Goal: Task Accomplishment & Management: Complete application form

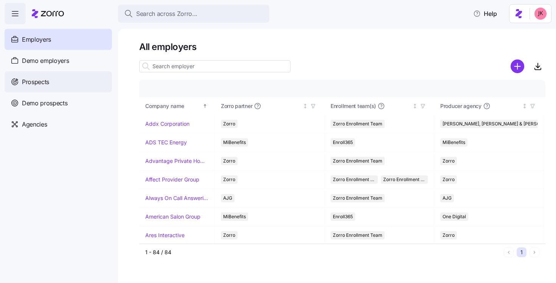
click at [46, 78] on span "Prospects" at bounding box center [35, 81] width 27 height 9
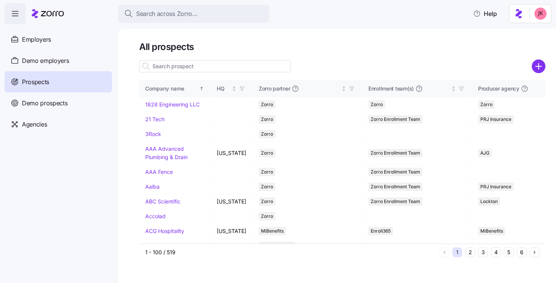
click at [190, 67] on input at bounding box center [214, 66] width 151 height 12
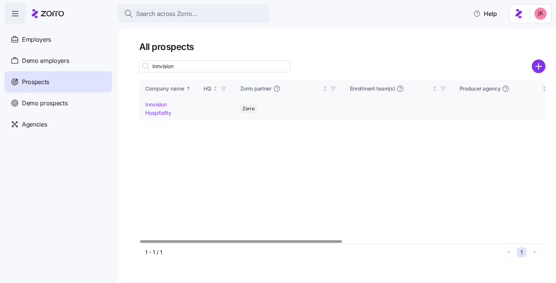
type input "innvision"
click at [162, 107] on td "Innvision Hospitality" at bounding box center [168, 108] width 58 height 23
drag, startPoint x: 160, startPoint y: 105, endPoint x: 130, endPoint y: 50, distance: 62.7
click at [160, 105] on link "Innvision Hospitality" at bounding box center [158, 108] width 26 height 15
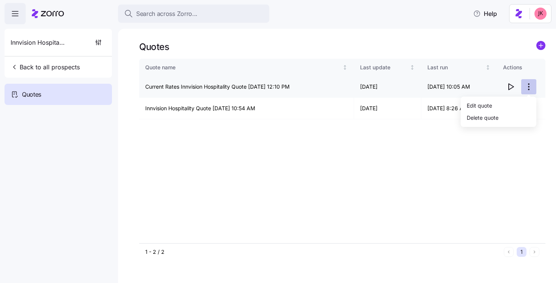
click at [530, 86] on html "Search across Zorro... Help Innvision Hospitality Back to all prospects Quotes …" at bounding box center [278, 139] width 556 height 278
click at [95, 40] on html "Search across Zorro... Help Innvision Hospitality Back to all prospects Quotes …" at bounding box center [278, 139] width 556 height 278
click at [98, 42] on icon "button" at bounding box center [99, 43] width 8 height 8
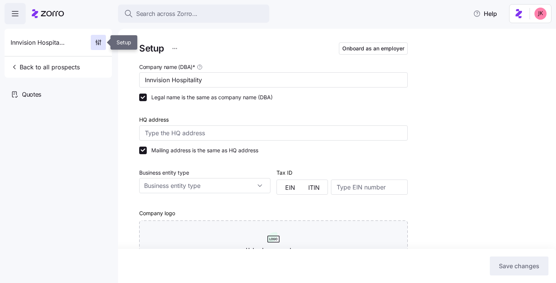
type input "Zorro"
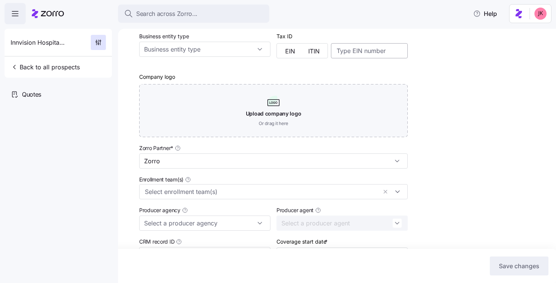
scroll to position [63, 0]
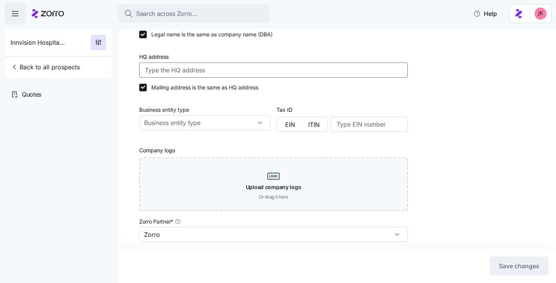
click at [177, 73] on input "HQ address" at bounding box center [273, 69] width 269 height 15
paste input "[STREET_ADDRESS][PERSON_NAME]"
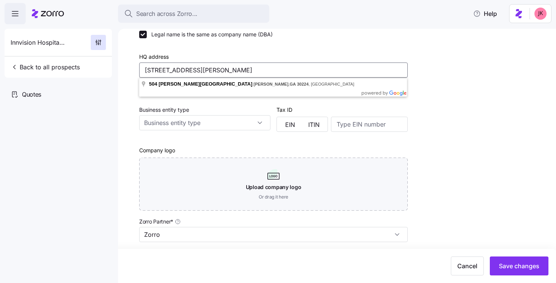
type input "[STREET_ADDRESS][PERSON_NAME]"
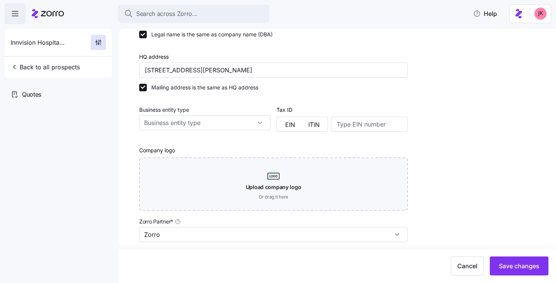
click at [452, 72] on div "Setup Onboard as an employer Company name (DBA) * Innvision Hospitality Legal n…" at bounding box center [342, 190] width 406 height 425
click at [196, 123] on input "Business entity type" at bounding box center [204, 122] width 131 height 15
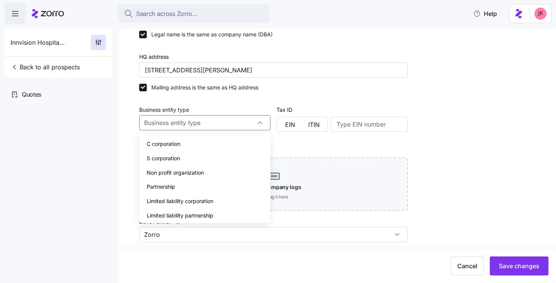
click at [110, 116] on nav "Innvision Hospitality Back to all prospects Quotes" at bounding box center [59, 153] width 118 height 258
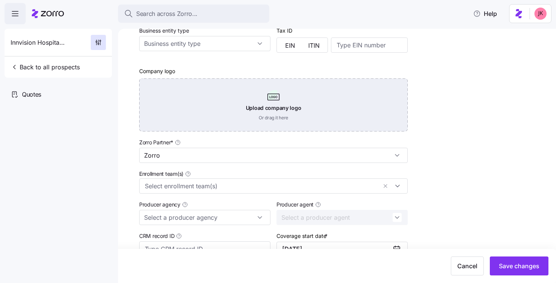
scroll to position [191, 0]
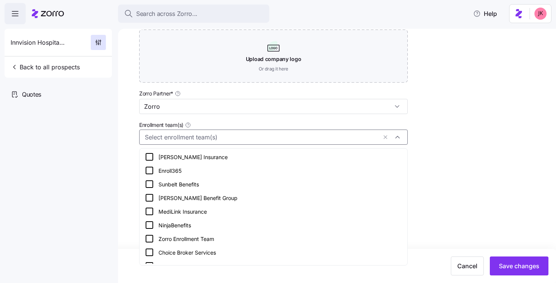
click at [201, 136] on input "Enrollment team(s)" at bounding box center [261, 137] width 232 height 10
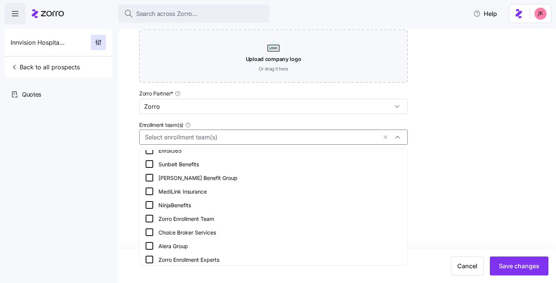
scroll to position [132, 0]
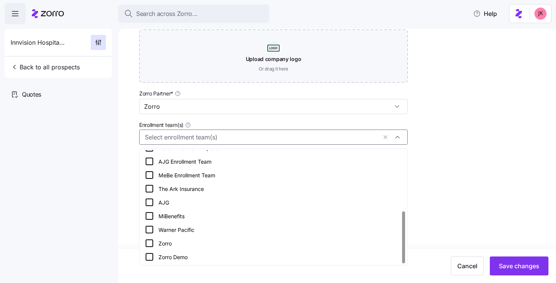
click at [149, 244] on icon at bounding box center [149, 242] width 9 height 9
click at [97, 219] on nav "Innvision Hospitality Back to all prospects Quotes" at bounding box center [59, 153] width 118 height 258
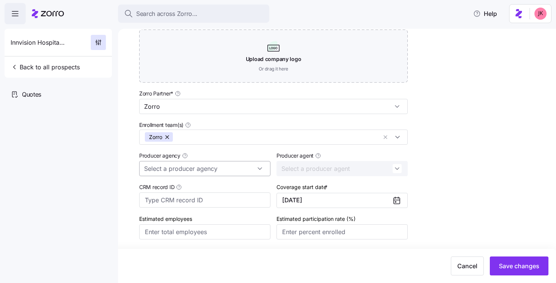
click at [177, 168] on input "Producer agency" at bounding box center [204, 168] width 131 height 15
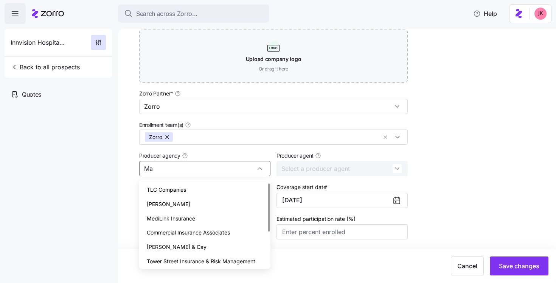
scroll to position [0, 0]
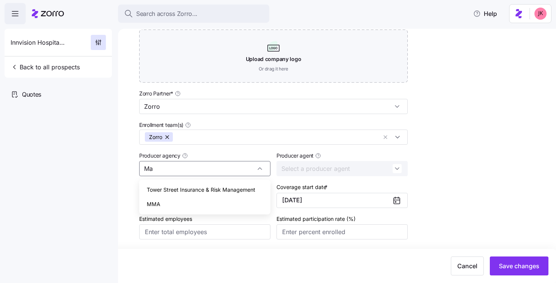
click at [165, 206] on div "MMA" at bounding box center [204, 204] width 125 height 14
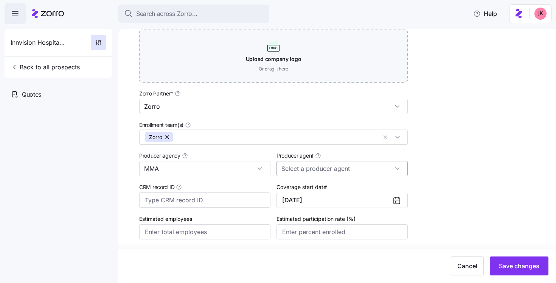
type input "MMA"
click at [347, 170] on input "Producer agent" at bounding box center [342, 168] width 131 height 15
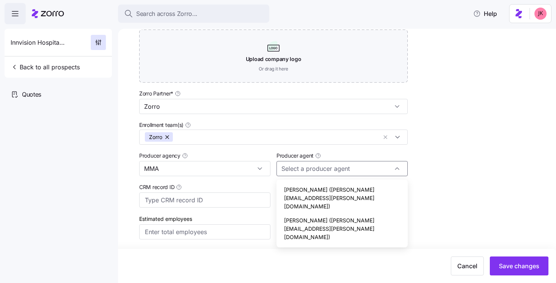
click at [361, 151] on div "Producer agent" at bounding box center [342, 163] width 131 height 25
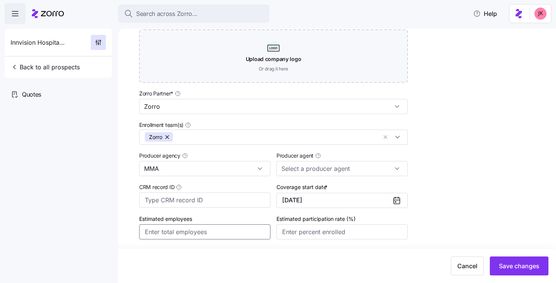
click at [192, 235] on input "Estimated employees" at bounding box center [204, 231] width 131 height 15
type input "100"
click at [307, 235] on input "Estimated participation rate (%)" at bounding box center [342, 231] width 131 height 15
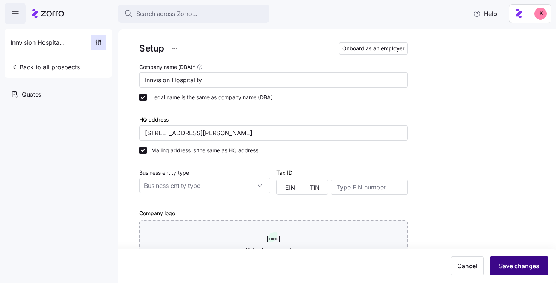
type input "45%"
click at [506, 268] on span "Save changes" at bounding box center [519, 265] width 40 height 9
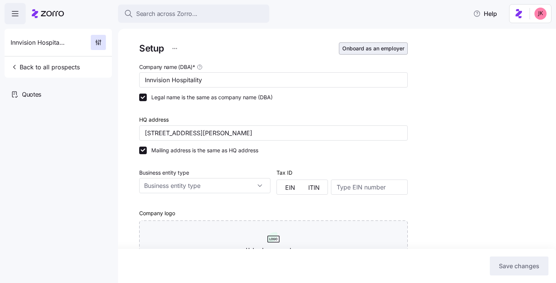
click at [371, 50] on span "Onboard as an employer" at bounding box center [374, 49] width 62 height 8
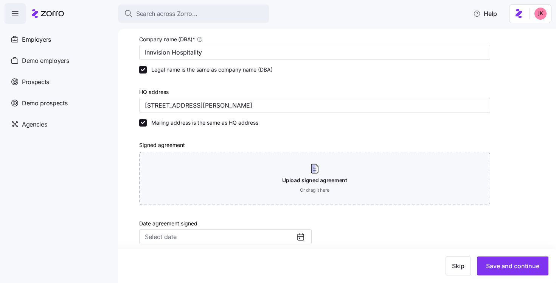
scroll to position [193, 0]
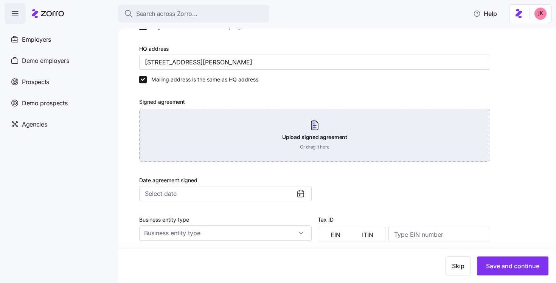
click at [315, 128] on div "Upload signed agreement Or drag it here" at bounding box center [314, 135] width 351 height 53
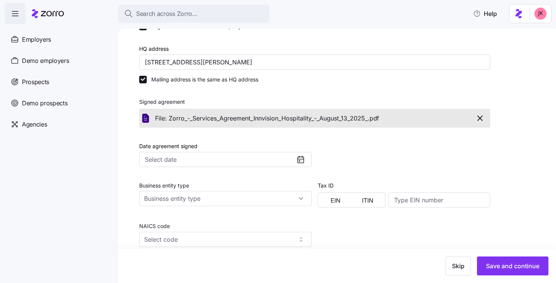
click at [302, 159] on icon at bounding box center [300, 159] width 9 height 9
click at [294, 159] on input "Date agreement signed" at bounding box center [225, 159] width 173 height 15
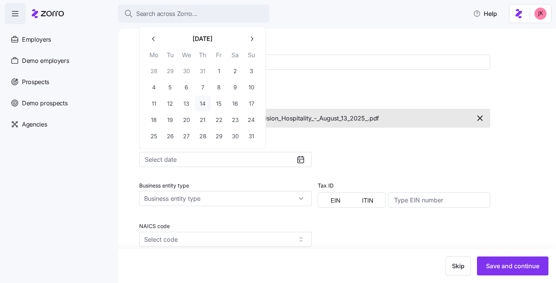
click at [197, 104] on button "14" at bounding box center [203, 103] width 16 height 16
type input "[DATE]"
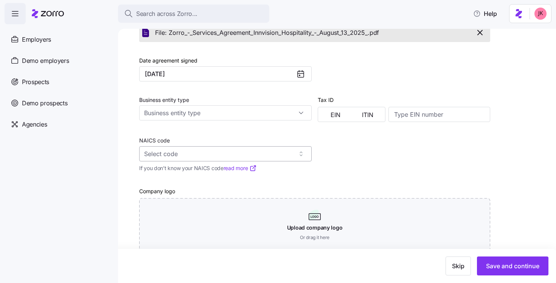
scroll to position [280, 0]
click at [211, 152] on input "NAICS code" at bounding box center [225, 152] width 173 height 15
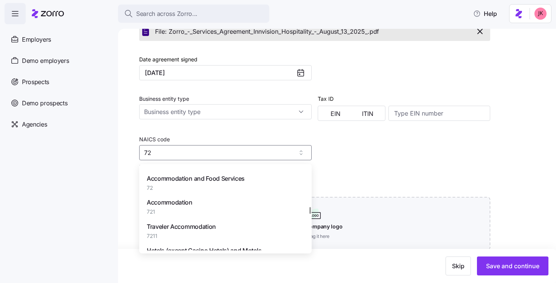
scroll to position [837, 0]
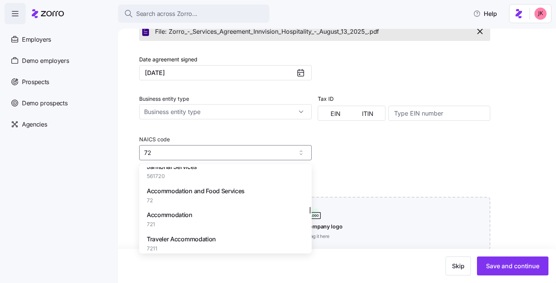
click at [206, 190] on span "Accommodation and Food Services" at bounding box center [196, 190] width 98 height 9
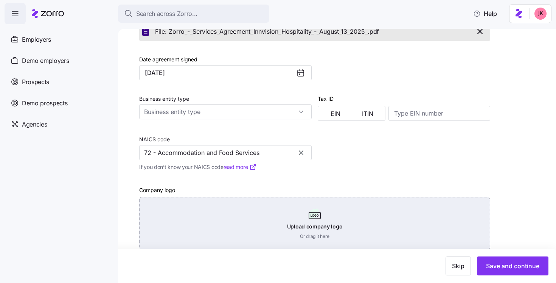
scroll to position [295, 0]
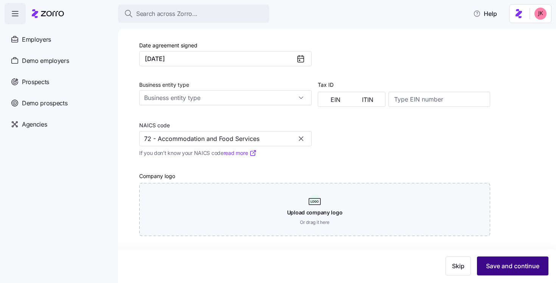
type input "72 - Accommodation and Food Services"
click at [501, 263] on span "Save and continue" at bounding box center [512, 265] width 53 height 9
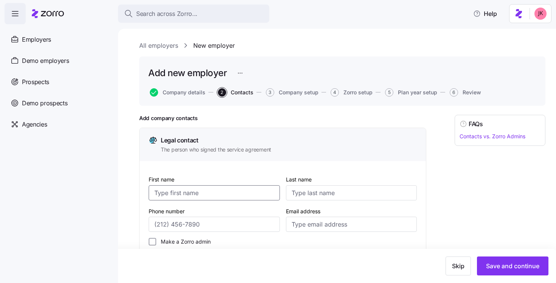
click at [211, 189] on input "First name" at bounding box center [214, 192] width 131 height 15
type input "[PERSON_NAME]"
click at [162, 222] on input "Phone number" at bounding box center [214, 223] width 131 height 15
click at [311, 222] on input "Email address" at bounding box center [351, 223] width 131 height 15
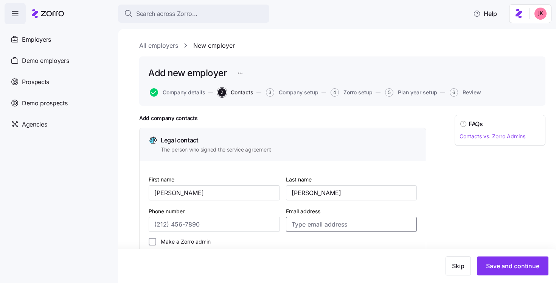
paste input "[EMAIL_ADDRESS][DOMAIN_NAME]"
type input "[EMAIL_ADDRESS][DOMAIN_NAME]"
click at [222, 223] on input "Phone number" at bounding box center [214, 223] width 131 height 15
paste input "[PHONE_NUMBER]"
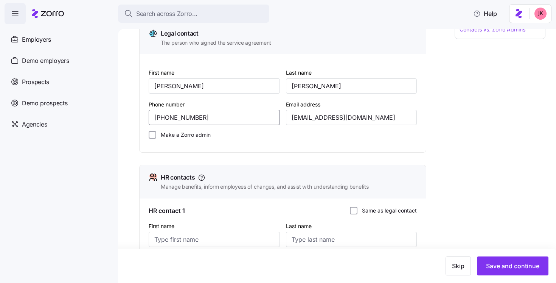
scroll to position [120, 0]
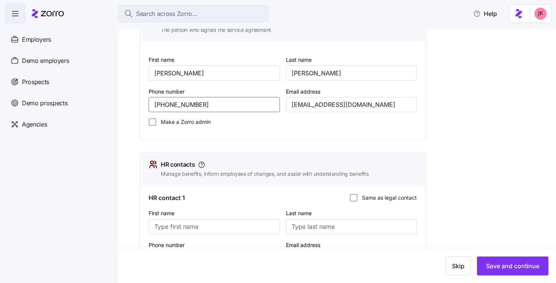
type input "[PHONE_NUMBER]"
click at [151, 125] on input "Make a Zorro admin" at bounding box center [153, 122] width 8 height 8
checkbox input "true"
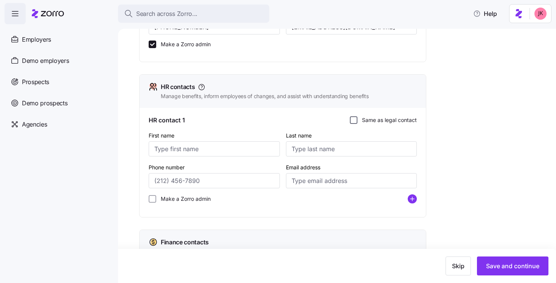
click at [352, 123] on input "Same as legal contact" at bounding box center [354, 120] width 8 height 8
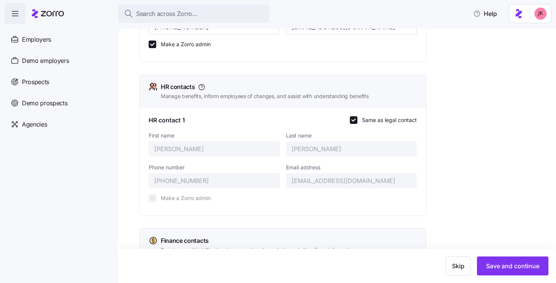
scroll to position [321, 0]
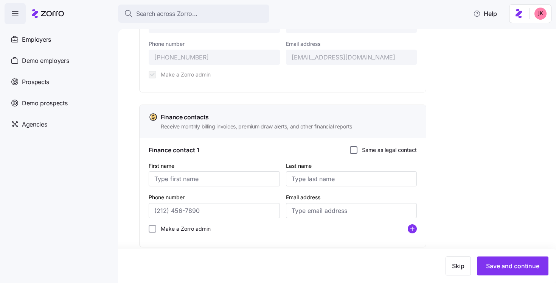
click at [350, 149] on input "Same as legal contact" at bounding box center [354, 150] width 8 height 8
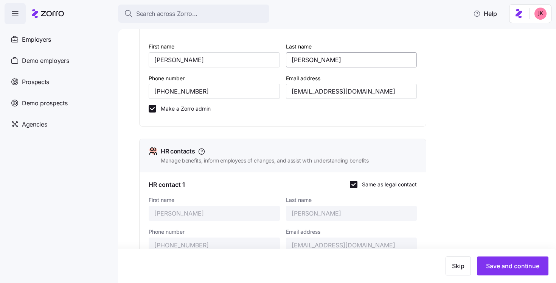
scroll to position [196, 0]
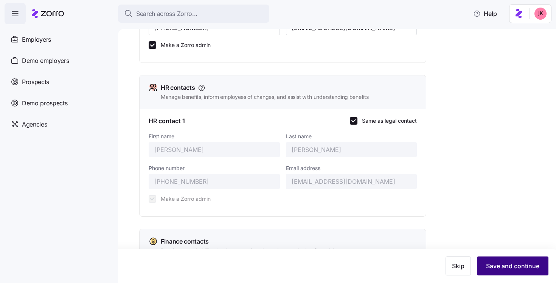
click at [510, 263] on span "Save and continue" at bounding box center [512, 265] width 53 height 9
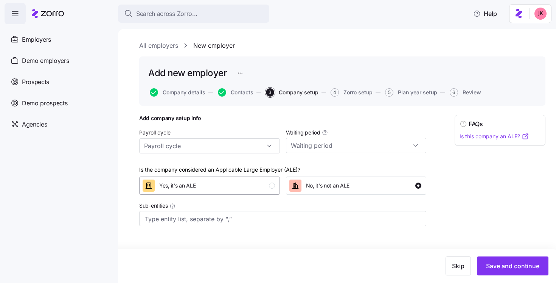
click at [270, 188] on div "button" at bounding box center [272, 185] width 6 height 6
click at [262, 149] on input "Payroll cycle" at bounding box center [209, 145] width 141 height 15
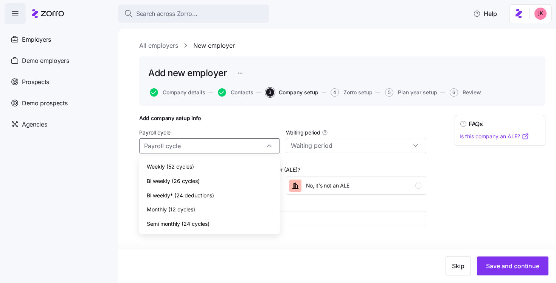
click at [257, 117] on h1 "Add company setup info" at bounding box center [282, 118] width 287 height 7
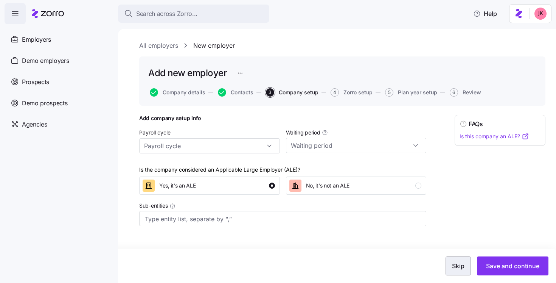
click at [459, 266] on span "Skip" at bounding box center [458, 265] width 12 height 9
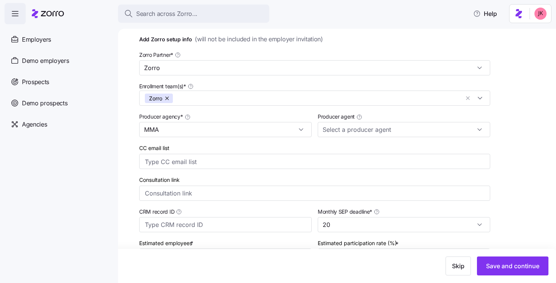
scroll to position [154, 0]
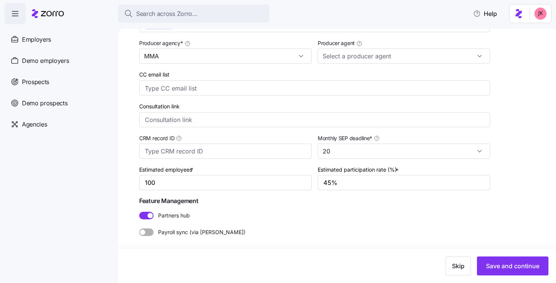
click at [152, 231] on span at bounding box center [149, 232] width 9 height 8
click at [139, 228] on input "Payroll sync (via [PERSON_NAME])" at bounding box center [139, 228] width 0 height 0
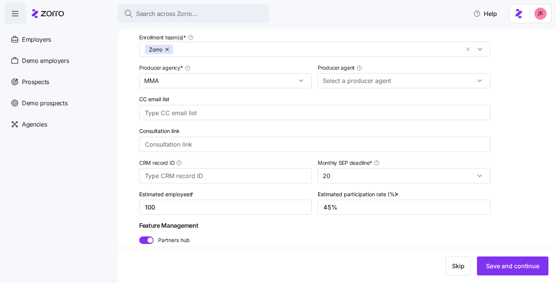
scroll to position [127, 0]
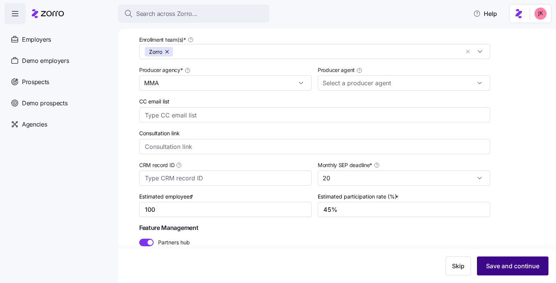
click at [513, 263] on span "Save and continue" at bounding box center [512, 265] width 53 height 9
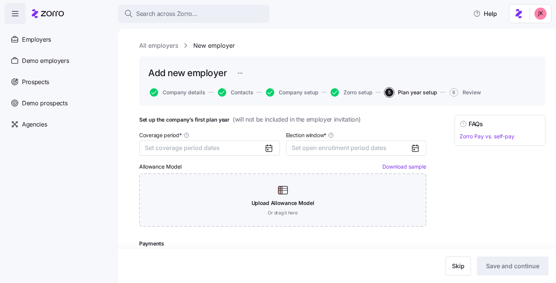
click at [268, 149] on icon at bounding box center [268, 149] width 1 height 1
click at [268, 145] on icon at bounding box center [269, 148] width 6 height 6
click at [195, 149] on span "Set coverage period dates" at bounding box center [182, 148] width 75 height 8
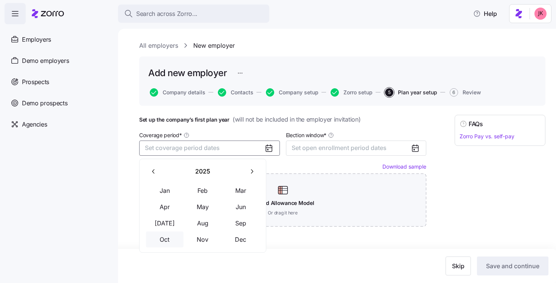
click at [167, 243] on button "Oct" at bounding box center [165, 239] width 38 height 16
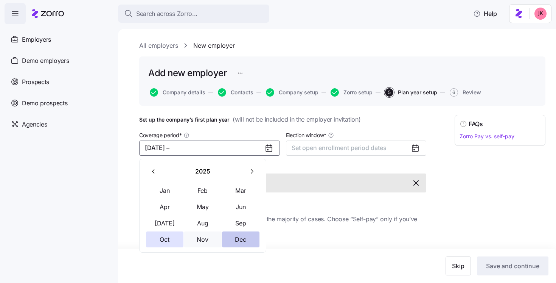
click at [245, 241] on button "Dec" at bounding box center [241, 239] width 38 height 16
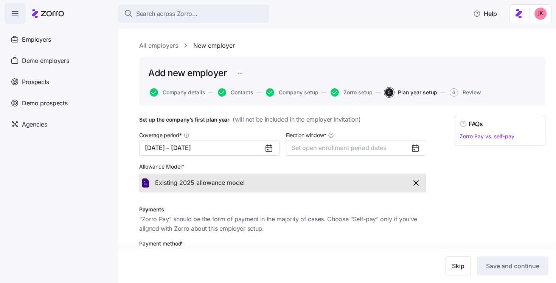
click at [417, 148] on icon at bounding box center [415, 147] width 9 height 9
click at [369, 150] on span "Set open enrollment period dates" at bounding box center [339, 148] width 95 height 8
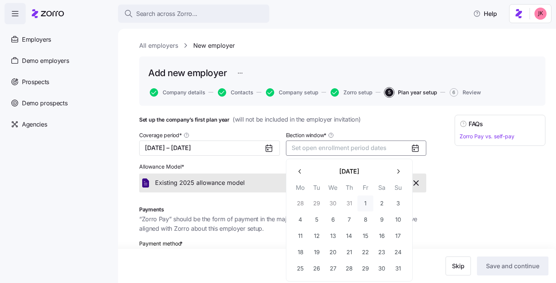
click at [366, 204] on button "1" at bounding box center [366, 203] width 16 height 16
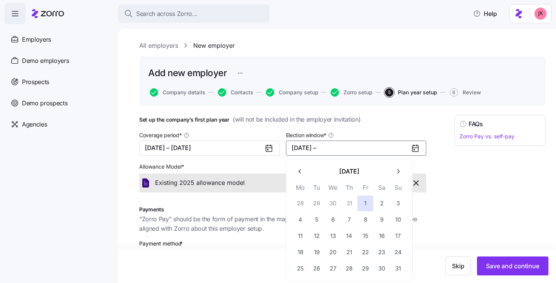
click at [397, 173] on icon "button" at bounding box center [398, 171] width 7 height 7
click at [301, 202] on button "1" at bounding box center [301, 203] width 16 height 16
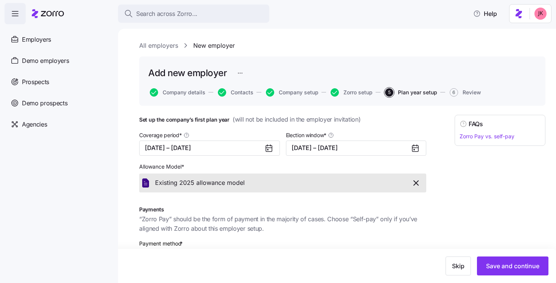
click at [418, 145] on icon at bounding box center [416, 148] width 6 height 6
click at [416, 148] on icon at bounding box center [416, 148] width 6 height 0
click at [413, 148] on icon at bounding box center [416, 148] width 6 height 0
click at [412, 145] on icon at bounding box center [415, 147] width 9 height 9
click at [382, 145] on button "[DATE] – [DATE]" at bounding box center [356, 147] width 141 height 15
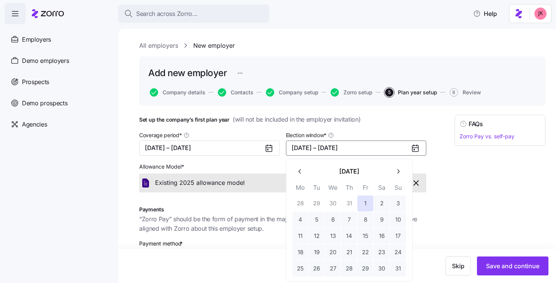
click at [397, 173] on icon "button" at bounding box center [398, 171] width 7 height 7
click at [300, 205] on button "1" at bounding box center [301, 203] width 16 height 16
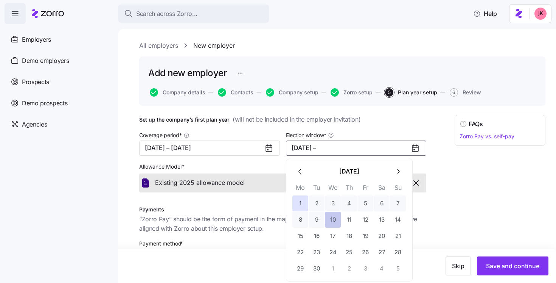
click at [330, 219] on button "10" at bounding box center [333, 220] width 16 height 16
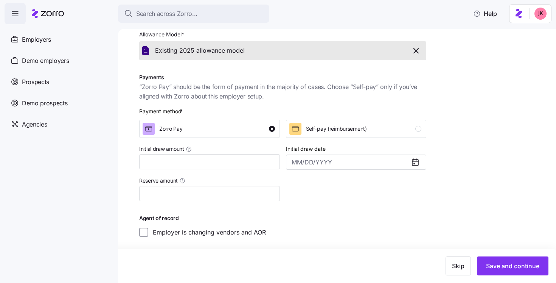
scroll to position [133, 0]
click at [513, 263] on span "Save and continue" at bounding box center [512, 265] width 53 height 9
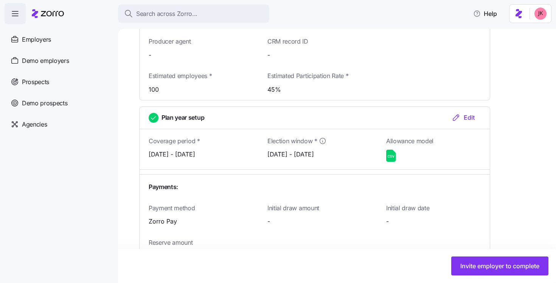
scroll to position [792, 0]
